Goal: Find contact information: Find contact information

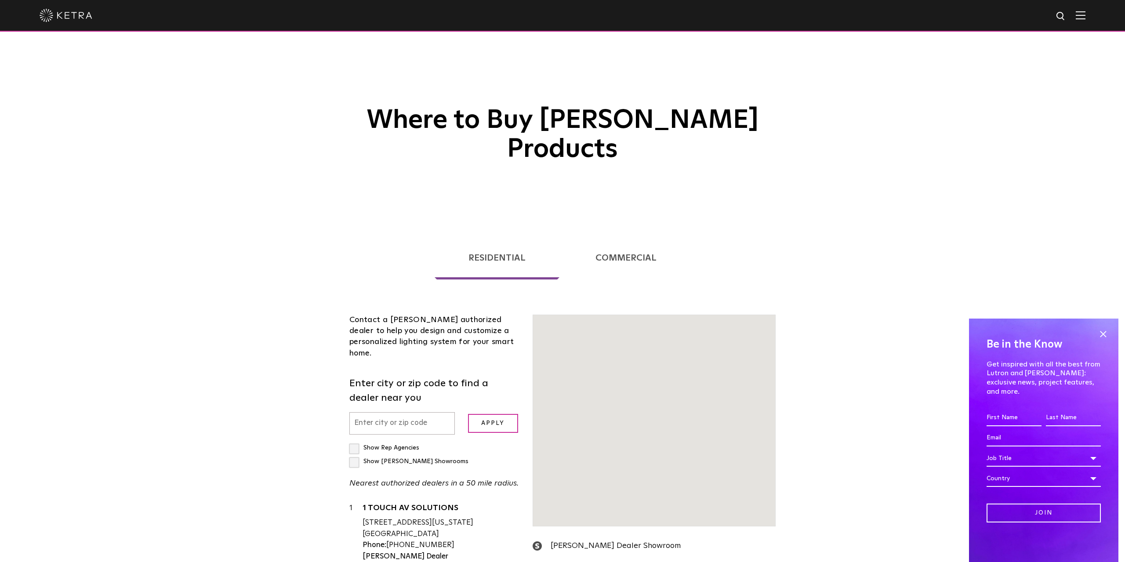
click at [375, 333] on div "Contact a [PERSON_NAME] authorized dealer to help you design and customize a pe…" at bounding box center [434, 501] width 183 height 373
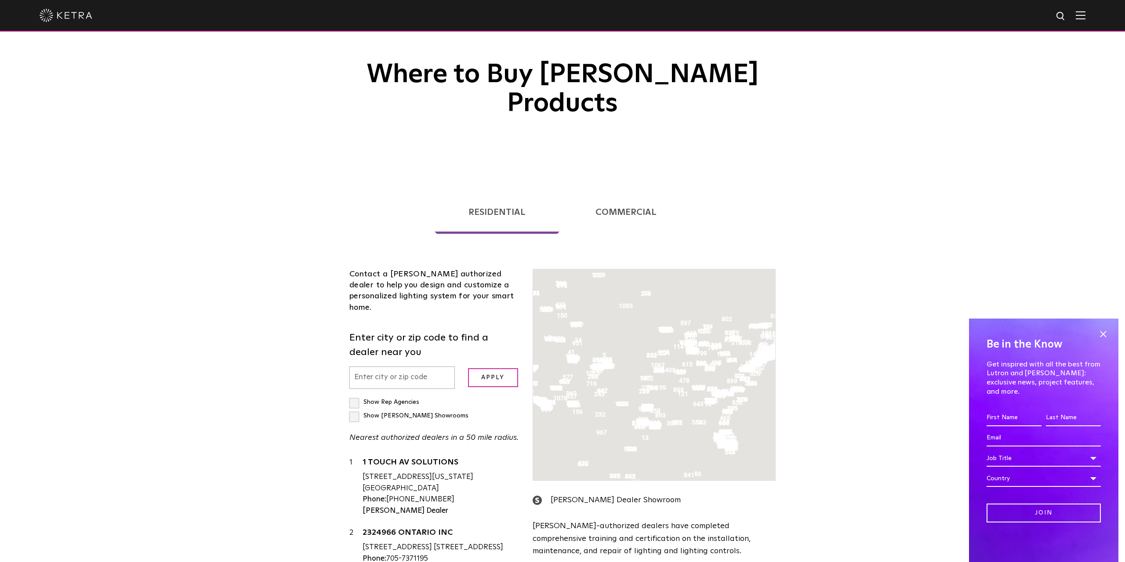
click at [375, 367] on input "text" at bounding box center [402, 378] width 106 height 22
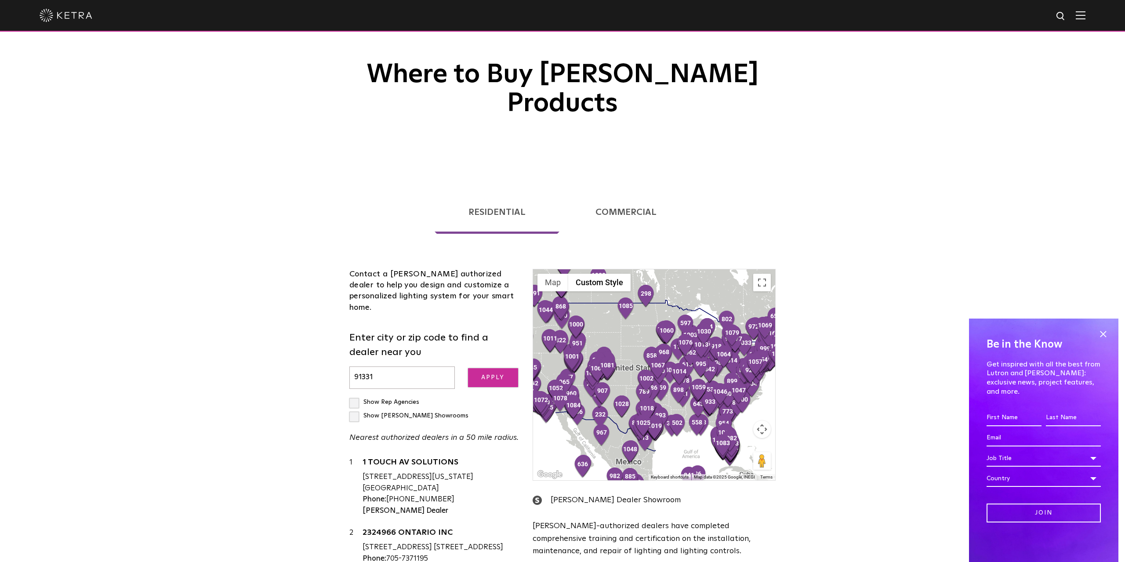
type input "91331"
click at [488, 368] on input "Apply" at bounding box center [493, 377] width 50 height 19
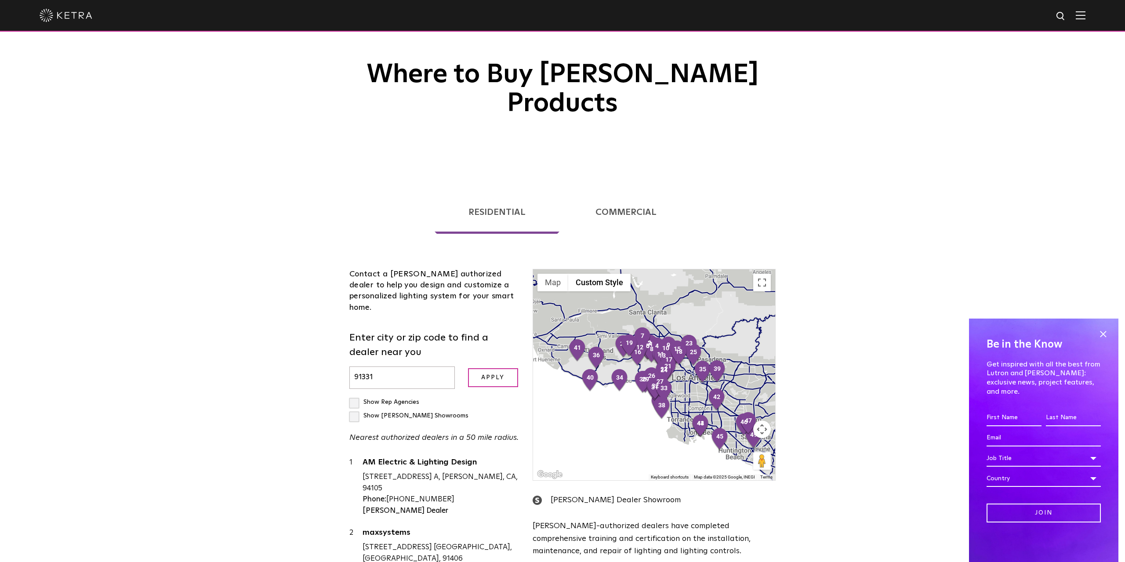
drag, startPoint x: 650, startPoint y: 405, endPoint x: 604, endPoint y: 375, distance: 55.0
click at [599, 375] on div at bounding box center [654, 374] width 242 height 211
click at [680, 374] on div at bounding box center [654, 374] width 242 height 211
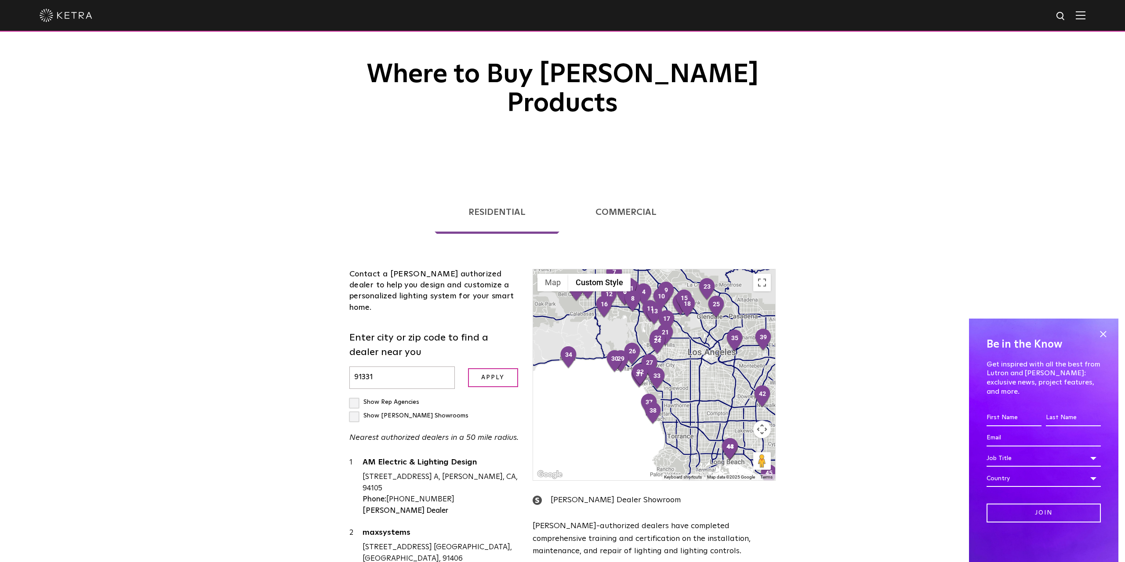
click at [679, 374] on div at bounding box center [654, 374] width 242 height 211
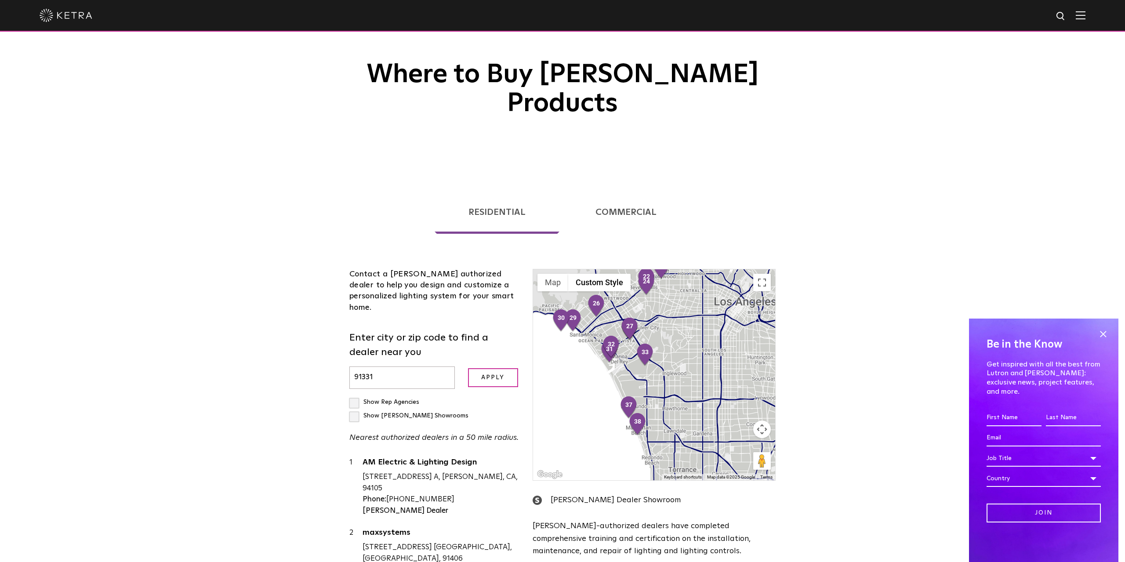
click at [665, 358] on div at bounding box center [654, 374] width 242 height 211
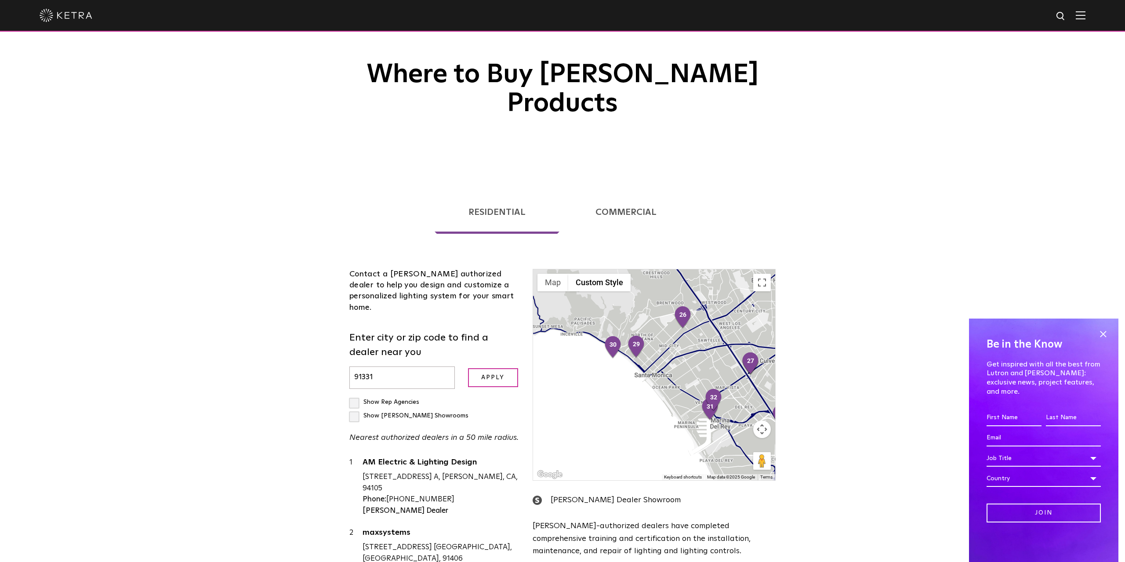
drag, startPoint x: 619, startPoint y: 344, endPoint x: 751, endPoint y: 434, distance: 160.2
click at [751, 434] on div at bounding box center [654, 374] width 242 height 211
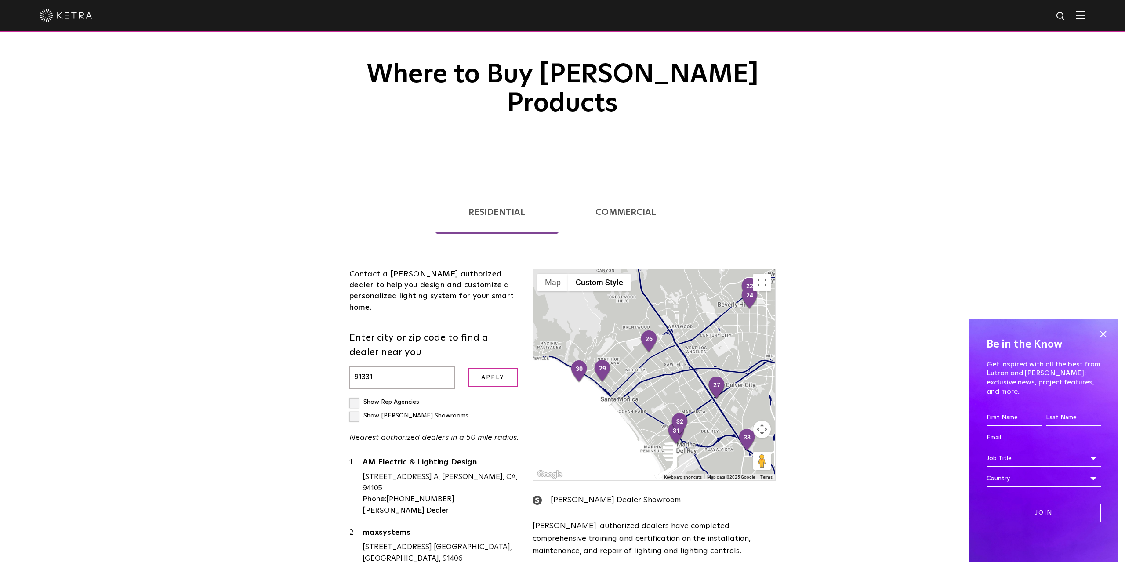
drag, startPoint x: 684, startPoint y: 326, endPoint x: 650, endPoint y: 350, distance: 42.6
click at [650, 350] on div at bounding box center [654, 374] width 242 height 211
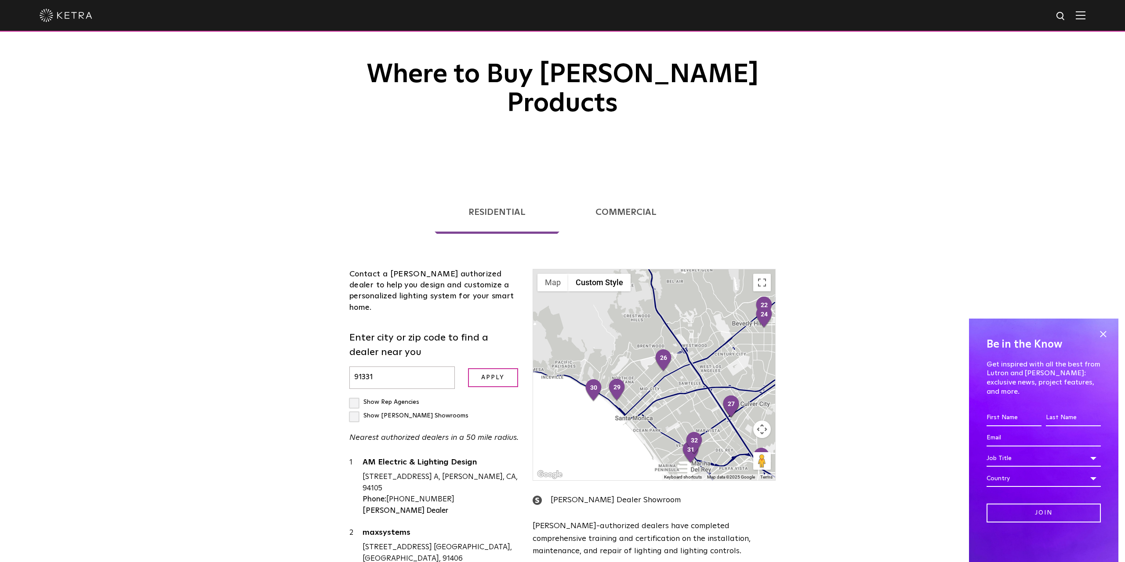
drag, startPoint x: 666, startPoint y: 352, endPoint x: 680, endPoint y: 372, distance: 25.0
click at [680, 372] on div at bounding box center [654, 374] width 242 height 211
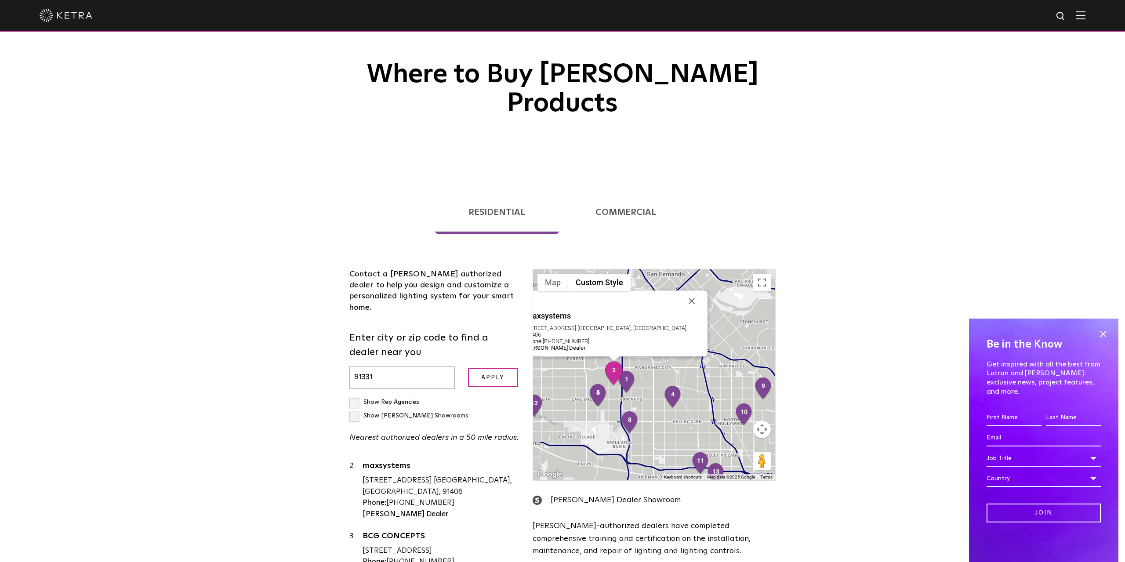
scroll to position [0, 0]
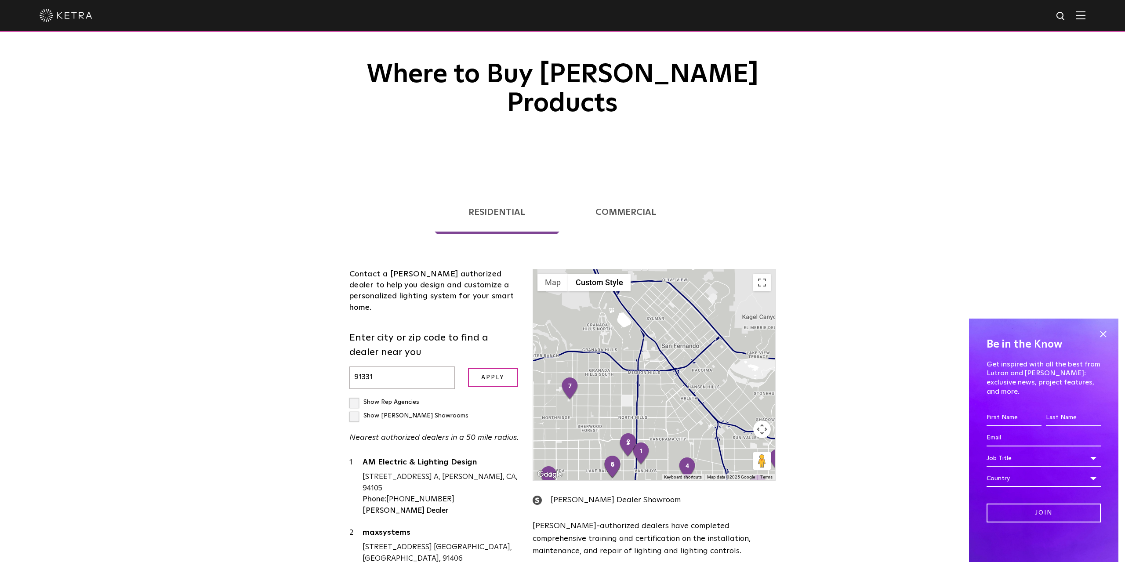
drag, startPoint x: 634, startPoint y: 304, endPoint x: 639, endPoint y: 393, distance: 88.9
click at [639, 393] on div at bounding box center [654, 374] width 242 height 211
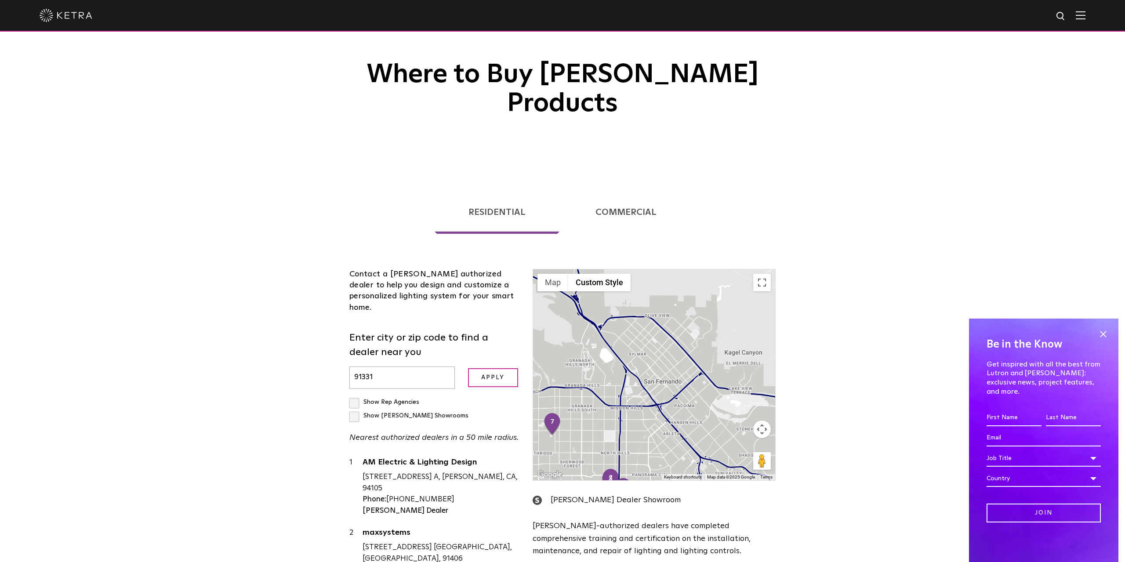
drag, startPoint x: 643, startPoint y: 309, endPoint x: 636, endPoint y: 332, distance: 23.5
click at [636, 332] on div at bounding box center [654, 374] width 242 height 211
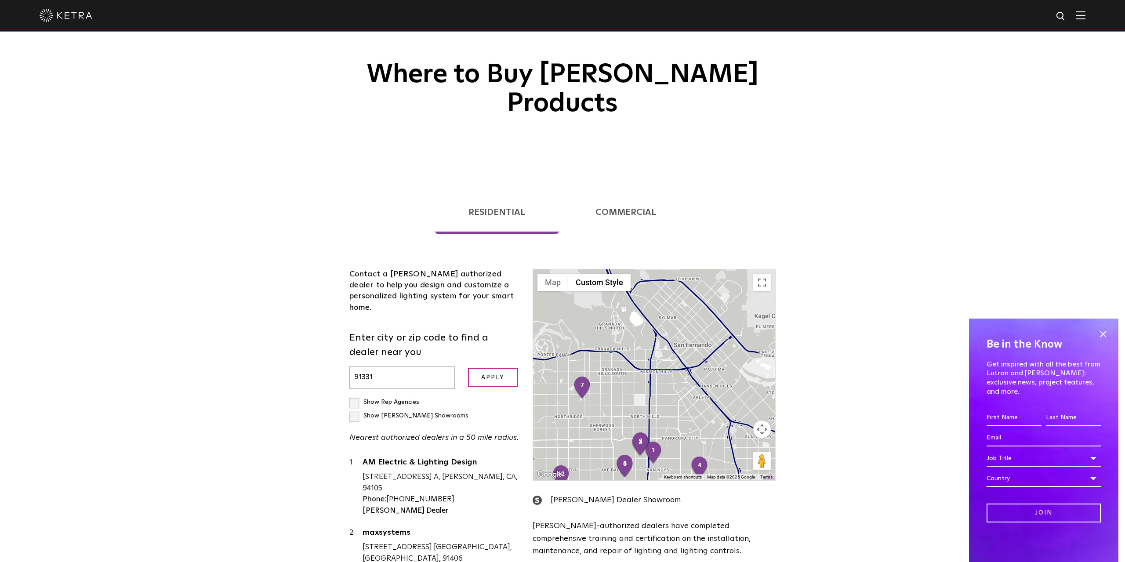
drag, startPoint x: 630, startPoint y: 383, endPoint x: 663, endPoint y: 341, distance: 53.9
click at [663, 341] on div at bounding box center [654, 374] width 242 height 211
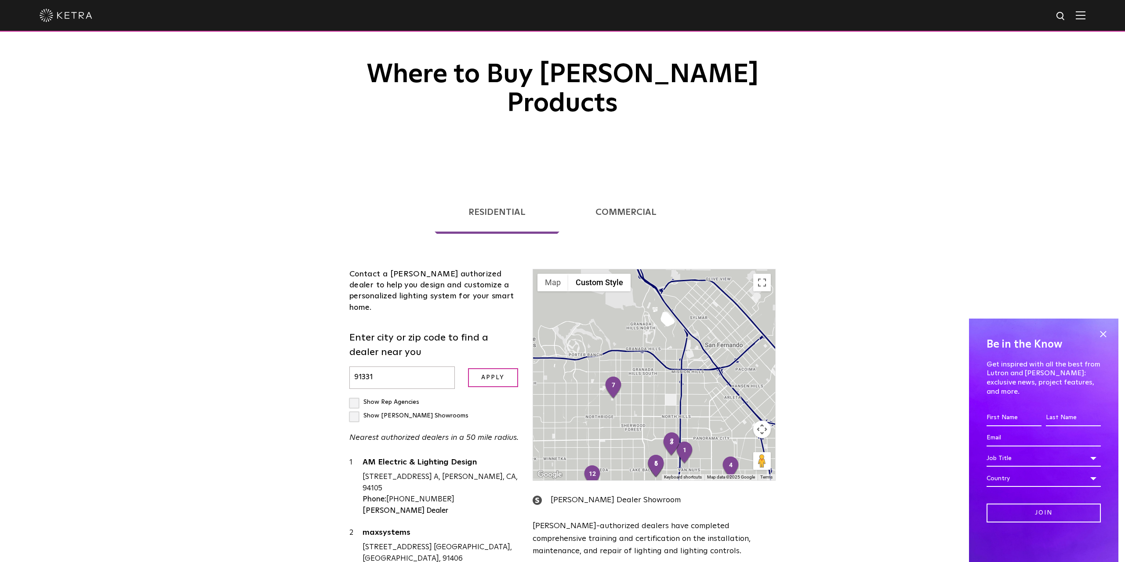
click at [584, 359] on div at bounding box center [654, 374] width 242 height 211
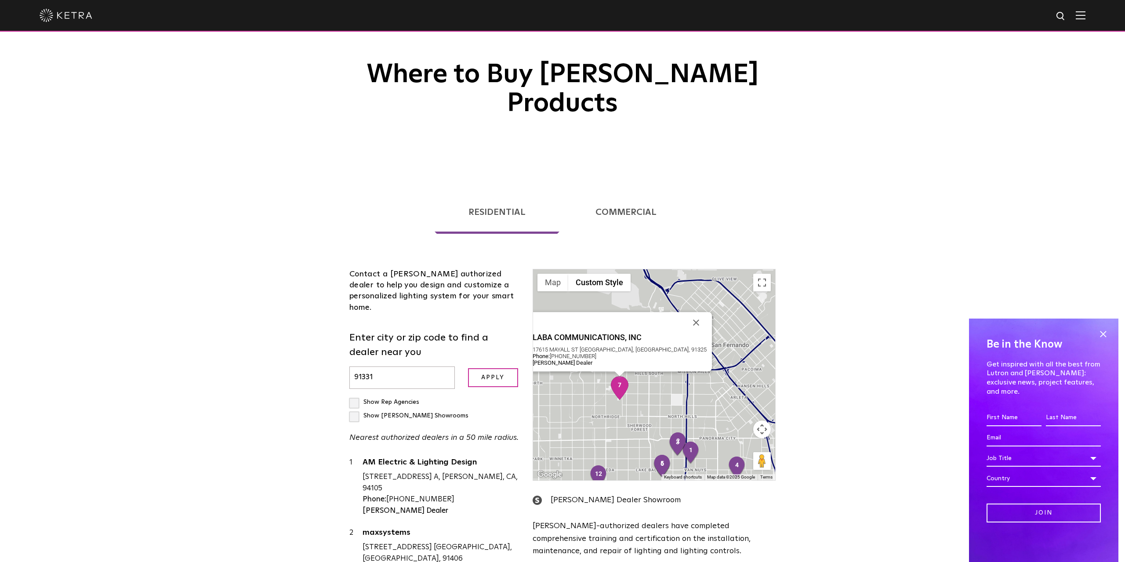
click at [621, 376] on img "7" at bounding box center [620, 388] width 18 height 24
click at [625, 376] on img "7" at bounding box center [620, 388] width 18 height 24
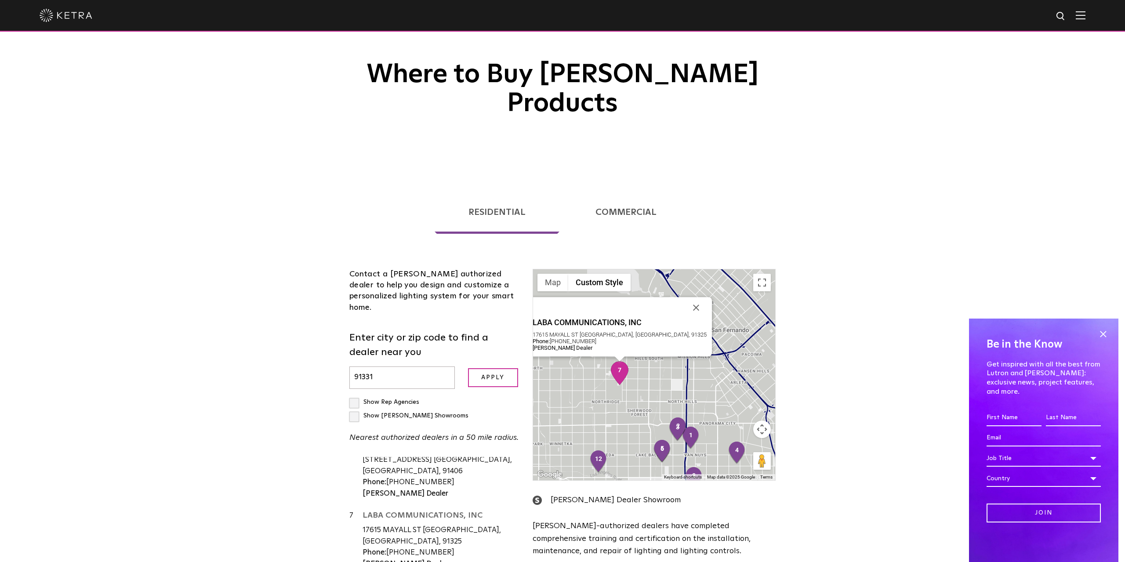
click at [423, 512] on link "LABA COMMUNICATIONS, INC" at bounding box center [441, 517] width 157 height 11
